Goal: Information Seeking & Learning: Learn about a topic

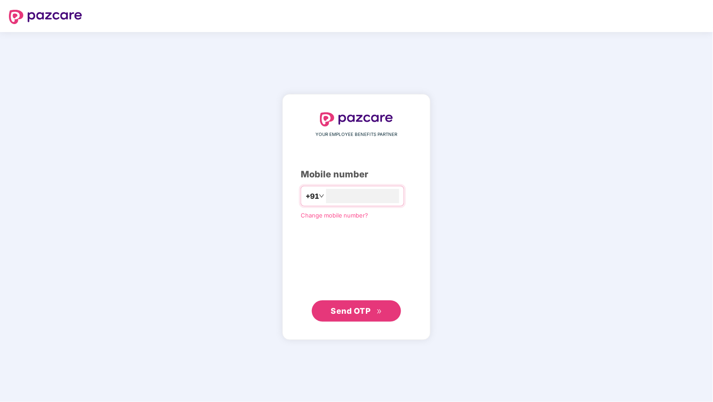
type input "**********"
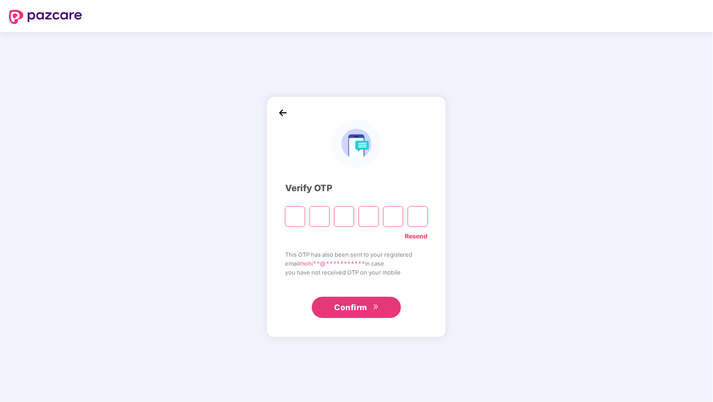
type input "*"
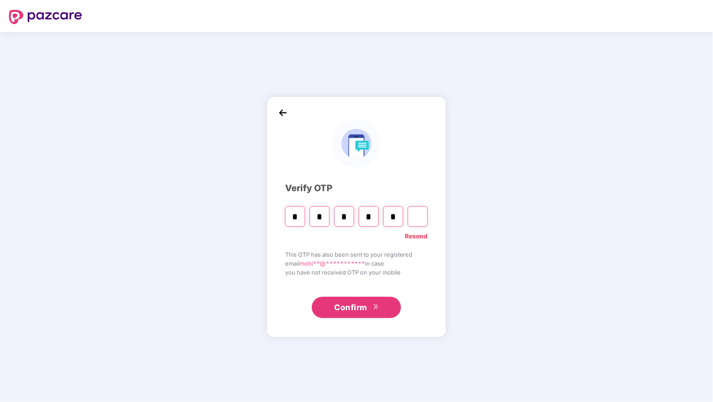
type input "*"
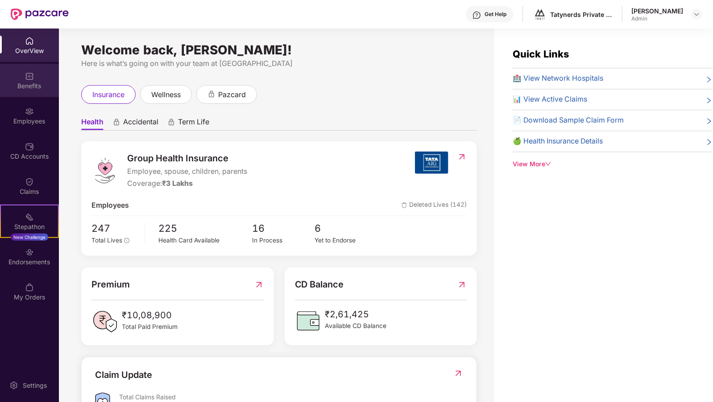
click at [28, 76] on img at bounding box center [29, 76] width 9 height 9
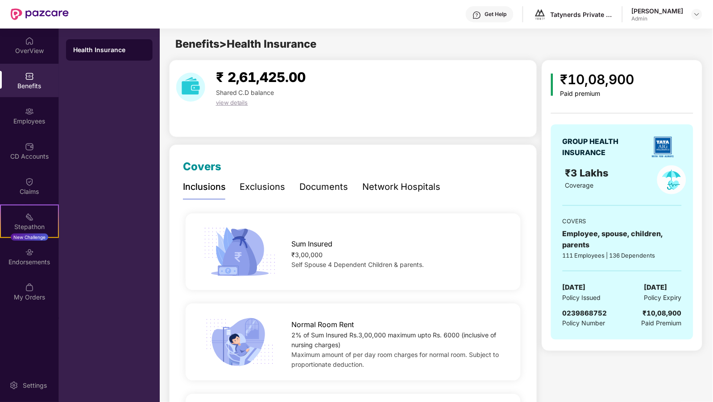
click at [283, 189] on div "Exclusions" at bounding box center [262, 187] width 45 height 14
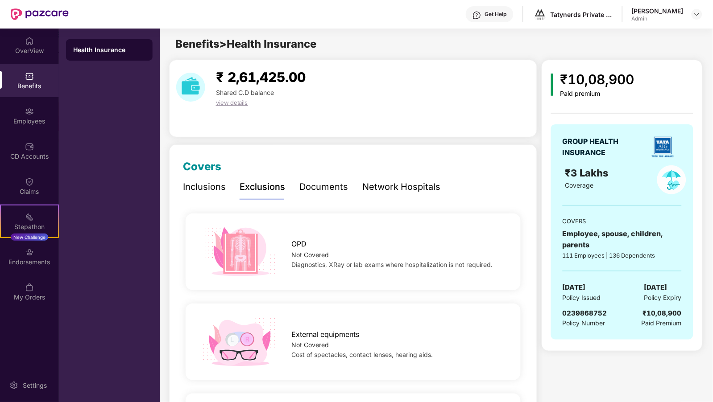
click at [211, 190] on div "Inclusions" at bounding box center [204, 187] width 43 height 14
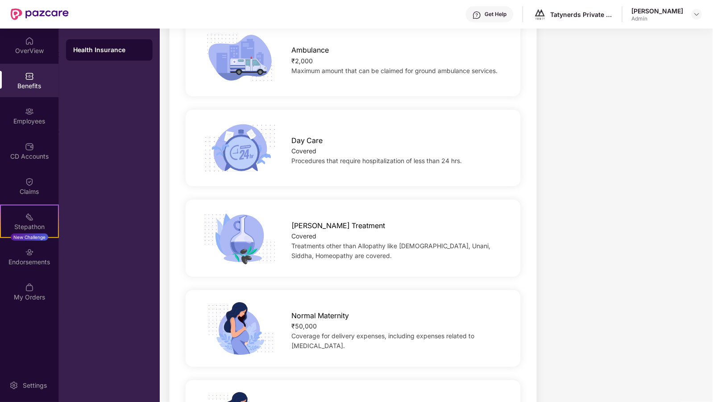
scroll to position [738, 0]
click at [251, 140] on img at bounding box center [240, 147] width 79 height 54
click at [325, 135] on div "Day Care" at bounding box center [399, 138] width 214 height 16
click at [316, 136] on span "Day Care" at bounding box center [307, 140] width 31 height 11
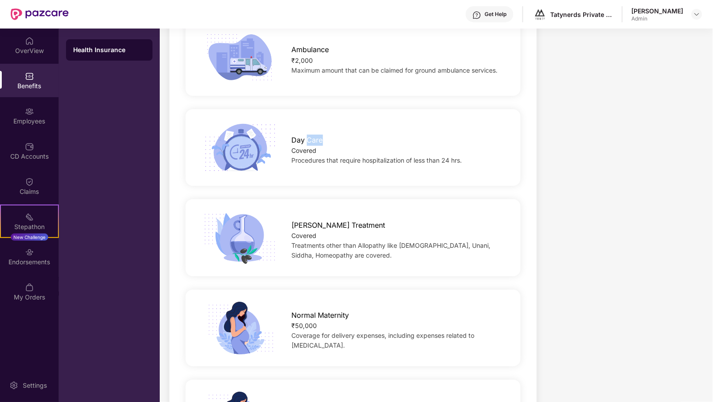
click at [316, 136] on span "Day Care" at bounding box center [307, 140] width 31 height 11
click at [381, 135] on div "Day Care" at bounding box center [399, 138] width 214 height 16
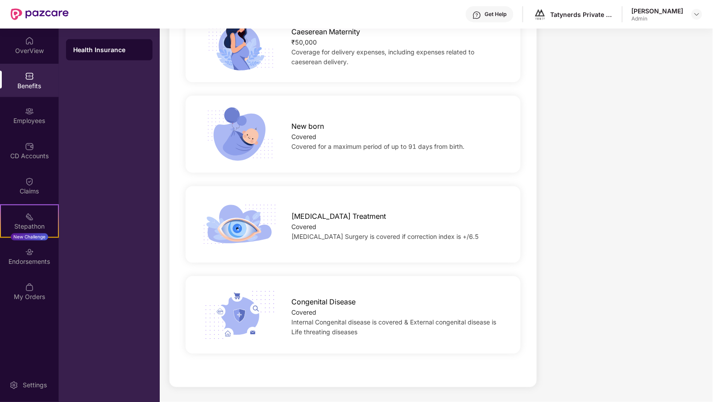
scroll to position [0, 0]
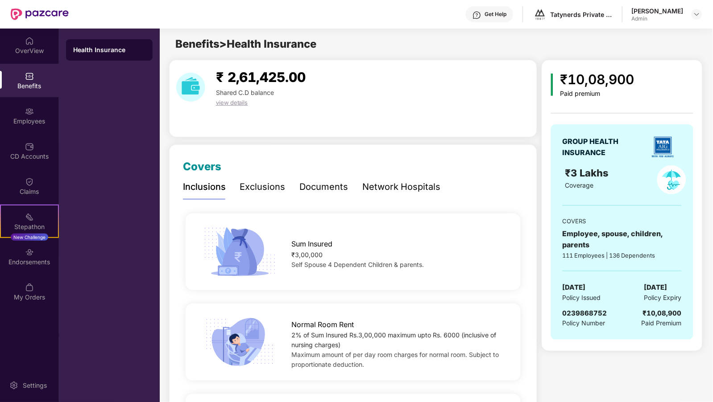
click at [257, 186] on div "Exclusions" at bounding box center [262, 187] width 45 height 14
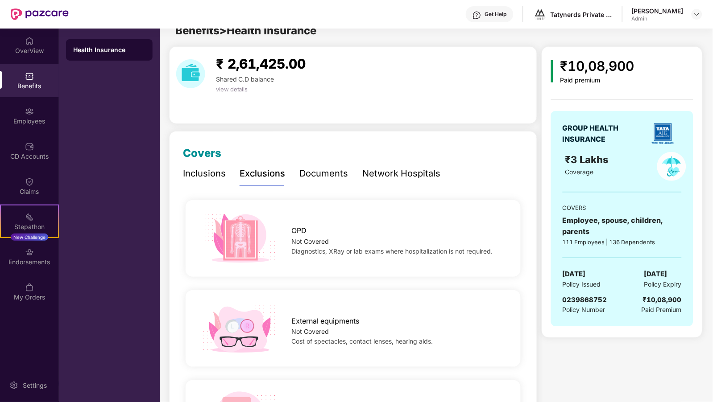
scroll to position [14, 0]
click at [33, 48] on div "OverView" at bounding box center [29, 50] width 59 height 9
